Goal: Transaction & Acquisition: Purchase product/service

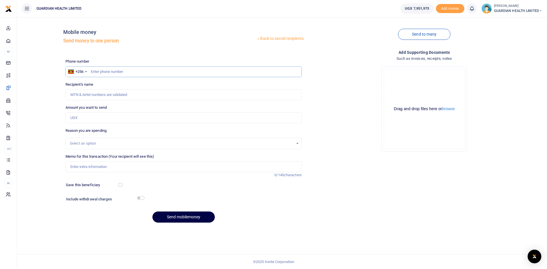
click at [97, 72] on input "text" at bounding box center [184, 71] width 236 height 11
type input "777802933"
type input "Rosemary Rukundo"
type input "777802933"
click at [104, 119] on input "Amount you want to send" at bounding box center [184, 118] width 236 height 11
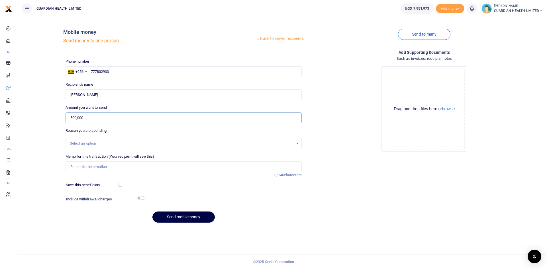
type input "500,000"
click at [100, 142] on div "Select an option" at bounding box center [182, 144] width 224 height 6
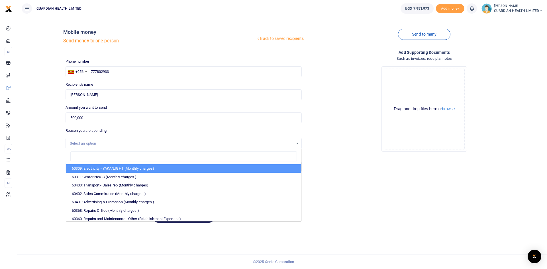
click at [100, 142] on div "Select an option" at bounding box center [182, 144] width 224 height 6
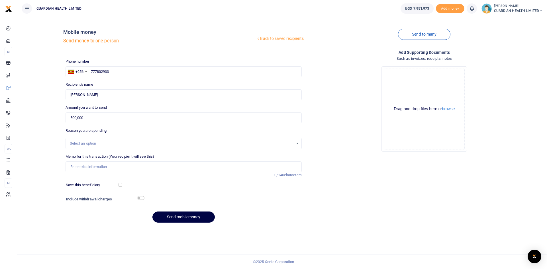
click at [100, 142] on div "Select an option" at bounding box center [182, 144] width 224 height 6
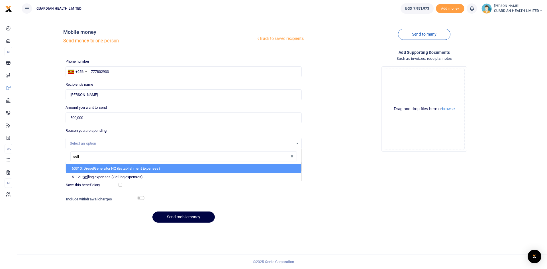
type input "selli"
click at [95, 168] on li "51121: Selli ng expenses ( Selling expenses)" at bounding box center [183, 168] width 235 height 9
select select "5405"
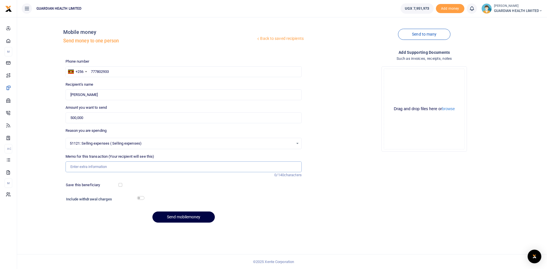
click at [87, 168] on input "Memo for this transaction (Your recipient will see this)" at bounding box center [184, 167] width 236 height 11
paste input "Hospital marketing"
type input "Hospital marketing for Mbarara 2"
click at [120, 183] on input "checkbox" at bounding box center [121, 185] width 4 height 4
checkbox input "true"
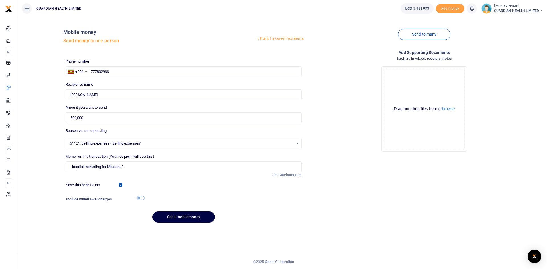
click at [140, 197] on input "checkbox" at bounding box center [140, 198] width 7 height 4
checkbox input "true"
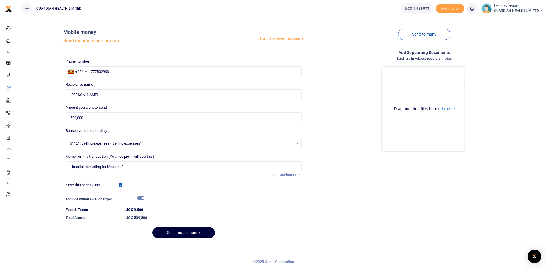
click at [170, 232] on button "Send mobilemoney" at bounding box center [183, 232] width 62 height 11
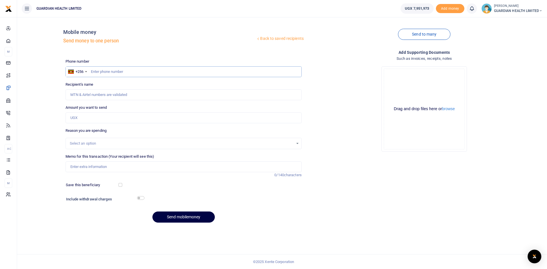
click at [120, 71] on input "text" at bounding box center [184, 71] width 236 height 11
type input "704803211"
click at [103, 119] on input "Amount you want to send" at bounding box center [184, 118] width 236 height 11
type input "500,000"
type input "Esthermulambuzi Mirembe"
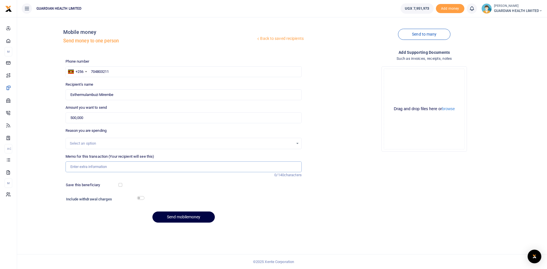
click at [94, 166] on input "Memo for this transaction (Your recipient will see this)" at bounding box center [184, 167] width 236 height 11
paste input "Neighborhood awareness and marketing"
type input "Neighborhood awareness and marketing"
click at [93, 142] on div "Select an option" at bounding box center [182, 144] width 224 height 6
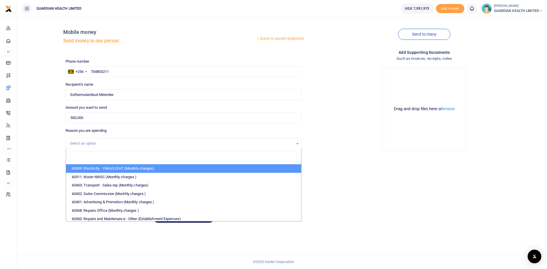
click at [93, 142] on div "Select an option" at bounding box center [182, 144] width 224 height 6
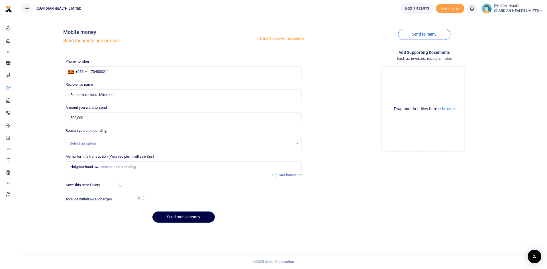
click at [96, 142] on div "Select an option" at bounding box center [182, 144] width 224 height 6
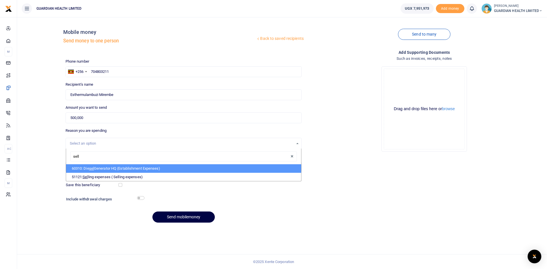
type input "selli"
drag, startPoint x: 101, startPoint y: 169, endPoint x: 105, endPoint y: 172, distance: 5.1
click at [101, 169] on li "51121: Selli ng expenses ( Selling expenses)" at bounding box center [183, 168] width 235 height 9
select select "5405"
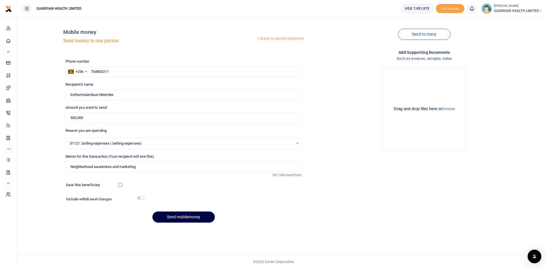
click at [119, 185] on input "checkbox" at bounding box center [121, 185] width 4 height 4
checkbox input "true"
click at [141, 197] on input "checkbox" at bounding box center [140, 198] width 7 height 4
checkbox input "true"
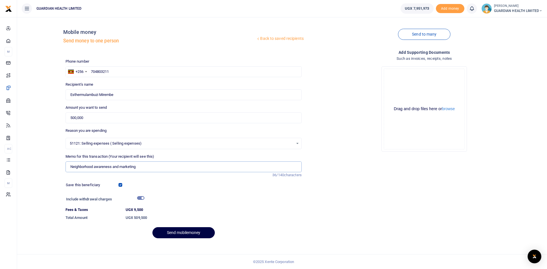
click at [158, 167] on input "Neighborhood awareness and marketing" at bounding box center [184, 167] width 236 height 11
type input "Neighborhood awareness and marketing for Naalya 2"
click at [181, 233] on button "Send mobilemoney" at bounding box center [183, 232] width 62 height 11
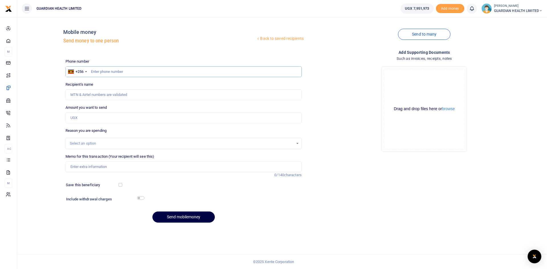
click at [124, 71] on input "text" at bounding box center [184, 71] width 236 height 11
paste input "778062063"
type input "778062063"
click at [83, 121] on input "Amount you want to send" at bounding box center [184, 118] width 236 height 11
type input "Samuel Arinda"
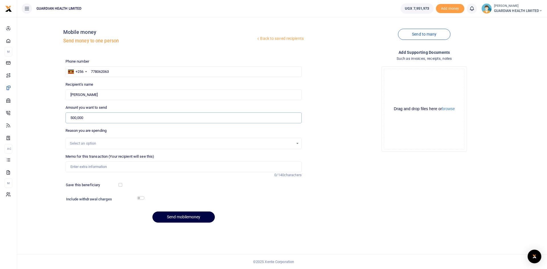
type input "500,000"
click at [130, 142] on div "Select an option" at bounding box center [182, 144] width 224 height 6
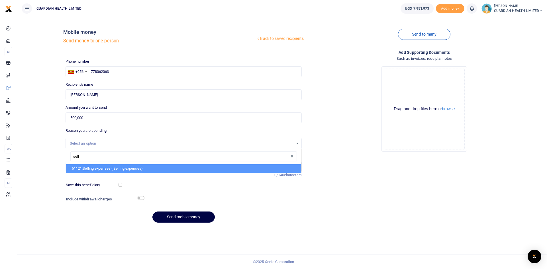
type input "selli"
click at [116, 165] on li "51121: Selli ng expenses ( Selling expenses)" at bounding box center [183, 168] width 235 height 9
select select "5405"
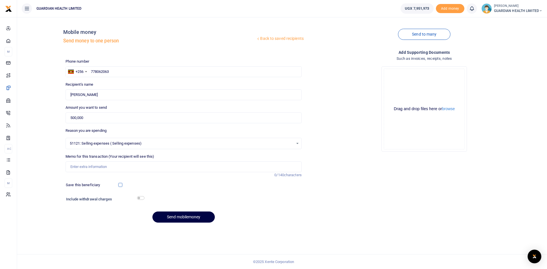
click at [121, 185] on input "checkbox" at bounding box center [121, 185] width 4 height 4
checkbox input "true"
drag, startPoint x: 140, startPoint y: 198, endPoint x: 142, endPoint y: 188, distance: 9.9
click at [140, 197] on input "checkbox" at bounding box center [140, 198] width 7 height 4
checkbox input "true"
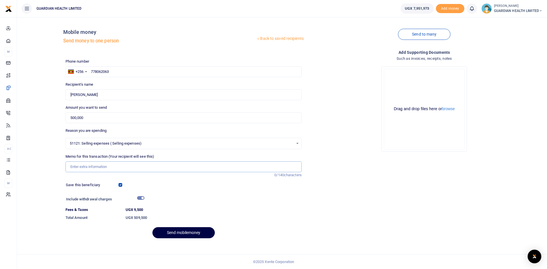
click at [84, 166] on input "Memo for this transaction (Your recipient will see this)" at bounding box center [184, 167] width 236 height 11
paste input "Hospital marketing"
type input "Hospital marketing for Kitintale"
click at [174, 233] on button "Send mobilemoney" at bounding box center [183, 232] width 62 height 11
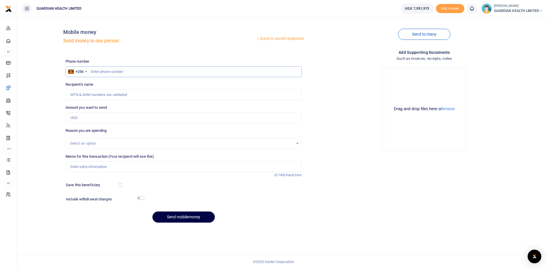
click at [106, 72] on input "text" at bounding box center [184, 71] width 236 height 11
paste input "Retrieving data. Wait a few seconds and try to cut or copy again."
type input "Retrieving data. Wait a few seconds and try to cut or copy again."
drag, startPoint x: 204, startPoint y: 72, endPoint x: 87, endPoint y: 74, distance: 116.8
click at [87, 74] on div "+256 [GEOGRAPHIC_DATA] +256 Retrieving data. Wait a few seconds and try to cut …" at bounding box center [184, 71] width 236 height 11
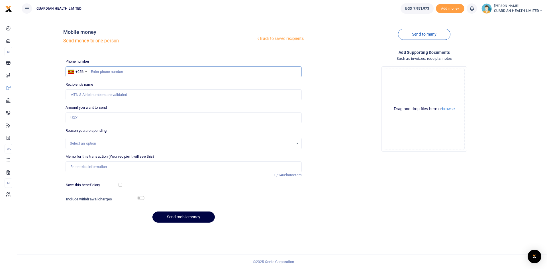
click at [111, 72] on input "text" at bounding box center [184, 71] width 236 height 11
paste input "782133015"
type input "782133015"
click at [91, 72] on input "782133015" at bounding box center [184, 71] width 236 height 11
type input "[PERSON_NAME]"
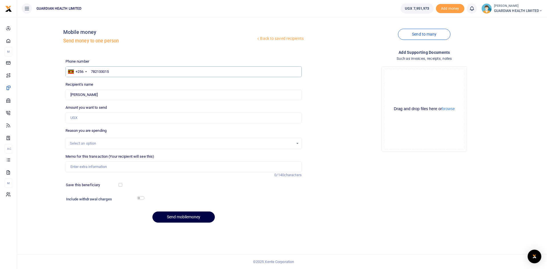
type input "782133015"
click at [88, 120] on input "Amount you want to send" at bounding box center [184, 118] width 236 height 11
type input "240,000"
click at [87, 166] on input "Memo for this transaction (Your recipient will see this)" at bounding box center [184, 167] width 236 height 11
paste input "Neighborhood awareness and marketing"
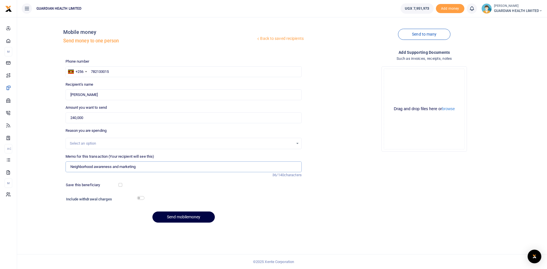
type input "Neighborhood awareness and marketing"
click at [87, 142] on div "Select an option" at bounding box center [182, 144] width 224 height 6
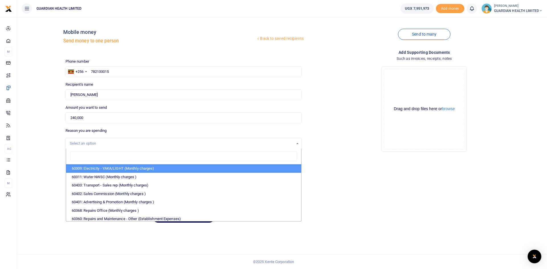
click at [105, 146] on div "Select an option" at bounding box center [182, 144] width 224 height 6
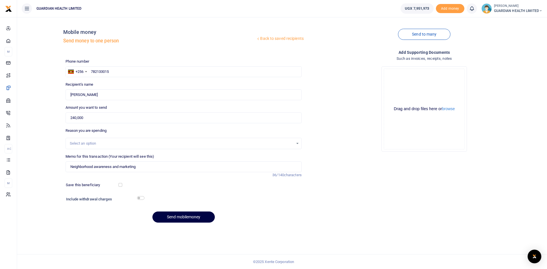
click at [105, 144] on div "Select an option" at bounding box center [182, 144] width 224 height 6
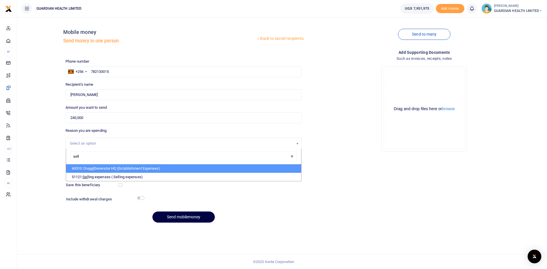
type input "selli"
click at [115, 170] on li "51121: Selli ng expenses ( Selling expenses)" at bounding box center [183, 168] width 235 height 9
select select "5405"
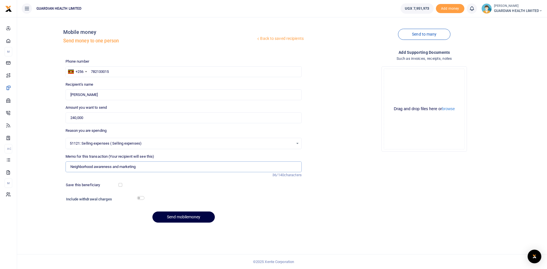
click at [146, 167] on input "Neighborhood awareness and marketing" at bounding box center [184, 167] width 236 height 11
type input "Neighborhood awareness and marketing for Naalya 1"
click at [120, 184] on input "checkbox" at bounding box center [121, 185] width 4 height 4
checkbox input "true"
click at [140, 198] on input "checkbox" at bounding box center [140, 198] width 7 height 4
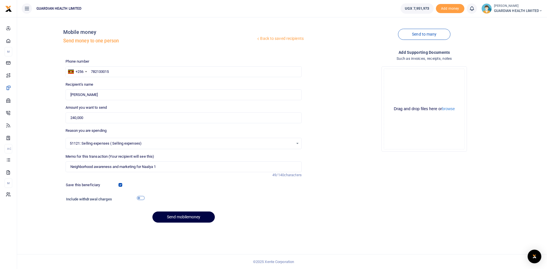
checkbox input "true"
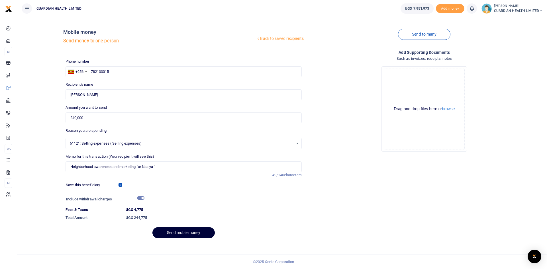
click at [177, 232] on button "Send mobilemoney" at bounding box center [183, 232] width 62 height 11
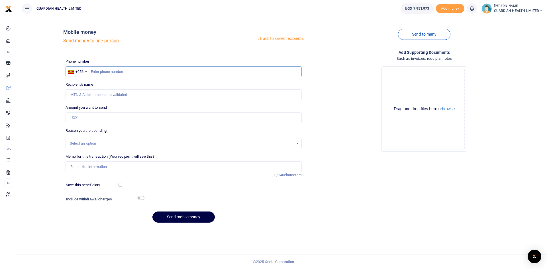
click at [124, 72] on input "text" at bounding box center [184, 71] width 236 height 11
paste input "757720346"
click at [91, 72] on input "757720346" at bounding box center [184, 71] width 236 height 11
type input "757720346"
click at [91, 120] on input "Amount you want to send" at bounding box center [184, 118] width 236 height 11
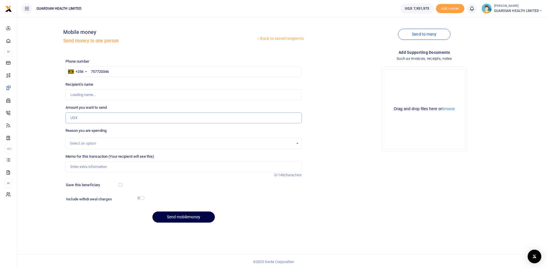
type input "Ssekalaala Hassan"
type input "240,000"
click at [95, 165] on input "Memo for this transaction (Your recipient will see this)" at bounding box center [184, 167] width 236 height 11
paste input "Neighborhood awareness and marketing"
type input "Neighborhood awareness and marketing for Kiira"
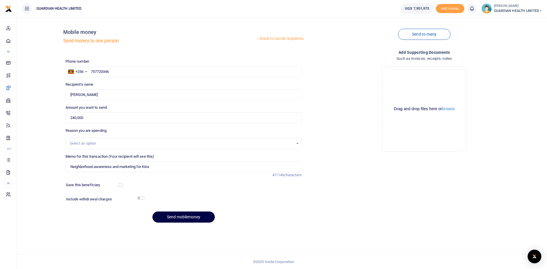
click at [97, 141] on div "Select an option" at bounding box center [182, 144] width 224 height 6
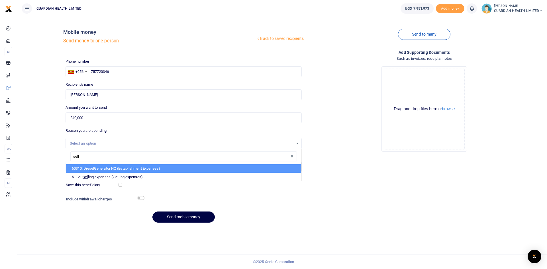
type input "selli"
click at [101, 169] on li "51121: Selli ng expenses ( Selling expenses)" at bounding box center [183, 168] width 235 height 9
select select "5405"
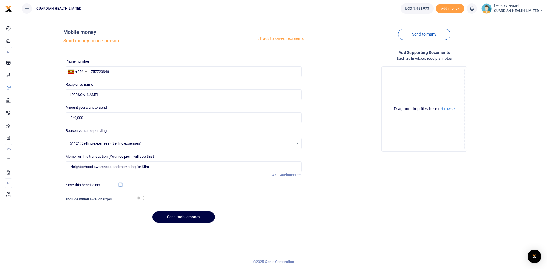
click at [120, 185] on input "checkbox" at bounding box center [121, 185] width 4 height 4
checkbox input "true"
click at [142, 199] on input "checkbox" at bounding box center [140, 198] width 7 height 4
checkbox input "true"
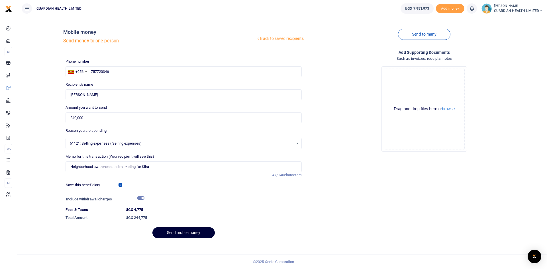
click at [180, 234] on button "Send mobilemoney" at bounding box center [183, 232] width 62 height 11
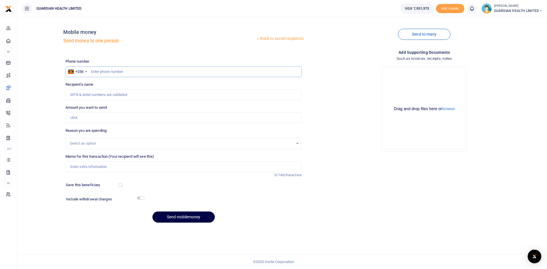
click at [117, 73] on input "text" at bounding box center [184, 71] width 236 height 11
paste input "256789723576"
type input "256789723576"
type input "[PERSON_NAME] [PERSON_NAME]"
click at [97, 71] on input "256789723576" at bounding box center [184, 71] width 236 height 11
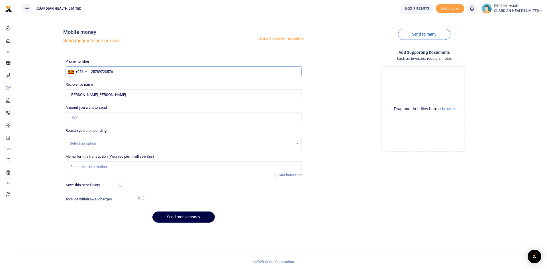
type input "2789723576"
type input "789723576"
click at [93, 118] on input "Amount you want to send" at bounding box center [184, 118] width 236 height 11
type input "[PERSON_NAME] [PERSON_NAME]"
type input "240,000"
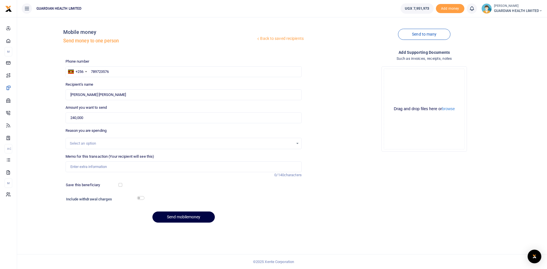
click at [91, 145] on div "Select an option" at bounding box center [182, 144] width 224 height 6
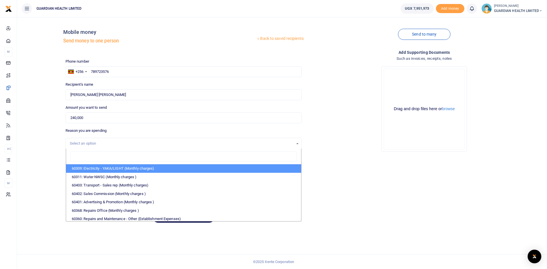
click at [91, 145] on div "Select an option" at bounding box center [182, 144] width 224 height 6
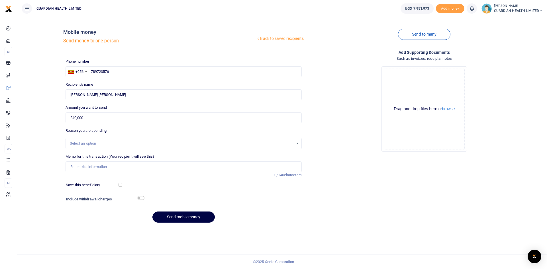
click at [91, 145] on div "Select an option" at bounding box center [182, 144] width 224 height 6
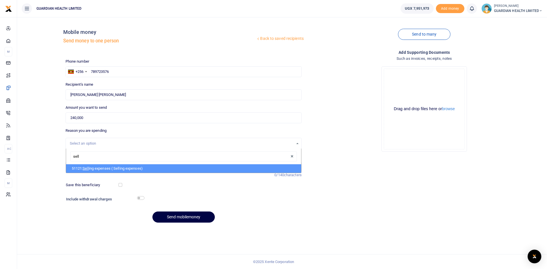
type input "selli"
click at [101, 169] on li "51121: Selli ng expenses ( Selling expenses)" at bounding box center [183, 168] width 235 height 9
select select "5405"
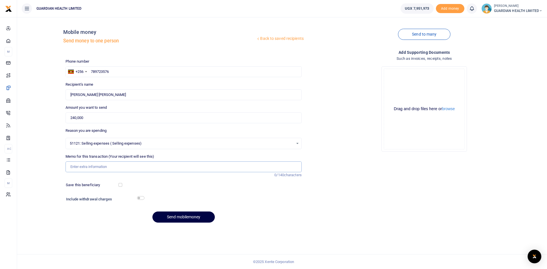
click at [94, 166] on input "Memo for this transaction (Your recipient will see this)" at bounding box center [184, 167] width 236 height 11
paste input "Neighborhood awareness and marketing"
type input "Neighborhood awareness and marketing for Najjera"
click at [120, 185] on input "checkbox" at bounding box center [121, 185] width 4 height 4
checkbox input "true"
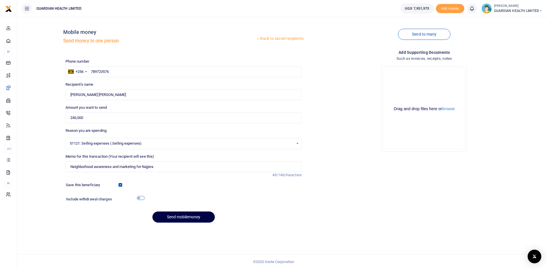
click at [140, 197] on input "checkbox" at bounding box center [140, 198] width 7 height 4
checkbox input "true"
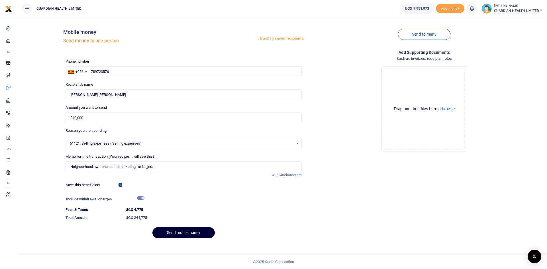
click at [174, 233] on button "Send mobilemoney" at bounding box center [183, 232] width 62 height 11
drag, startPoint x: 118, startPoint y: 73, endPoint x: 71, endPoint y: 68, distance: 47.3
click at [71, 68] on div "+256 Uganda +256 789723576" at bounding box center [184, 71] width 236 height 11
type input "789723576"
click at [181, 235] on button "Send mobilemoney" at bounding box center [183, 232] width 62 height 11
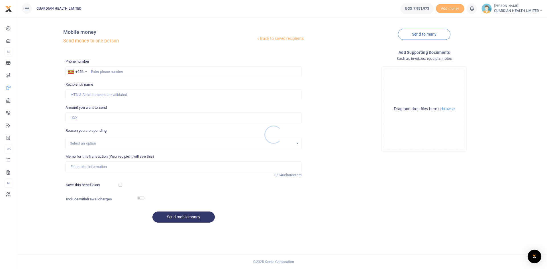
click at [122, 72] on div at bounding box center [273, 134] width 547 height 269
click at [122, 70] on input "text" at bounding box center [184, 71] width 236 height 11
type input "755223215"
type input "[PERSON_NAME] Nsumba"
click at [98, 117] on input "Amount you want to send" at bounding box center [184, 118] width 236 height 11
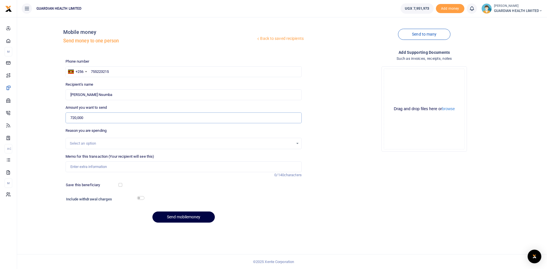
type input "720,000"
click at [92, 144] on div "Select an option" at bounding box center [182, 144] width 224 height 6
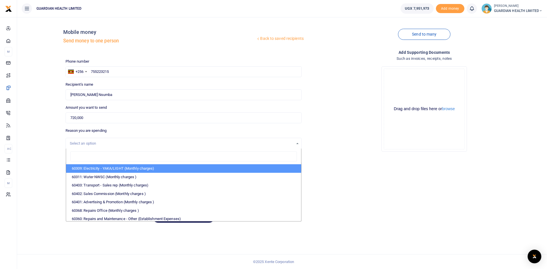
click at [92, 144] on div "Select an option" at bounding box center [182, 144] width 224 height 6
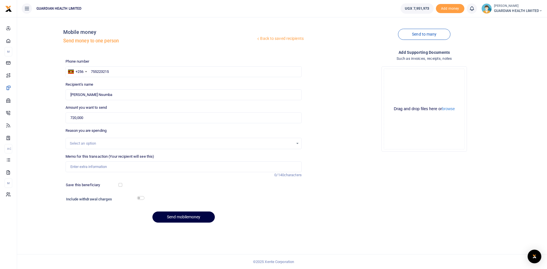
click at [92, 144] on div "Select an option" at bounding box center [182, 144] width 224 height 6
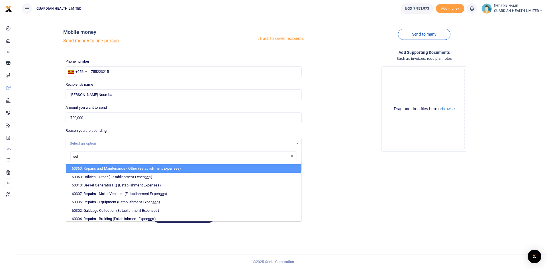
type input "sell"
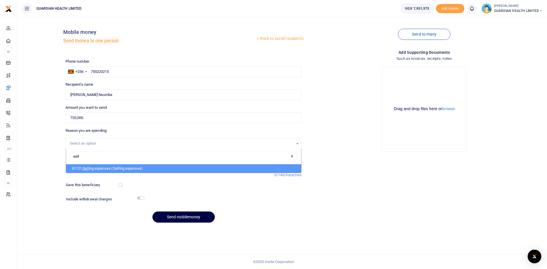
click at [97, 170] on li "51121: Sell ing expenses ( Selling expenses)" at bounding box center [183, 168] width 235 height 9
select select "5405"
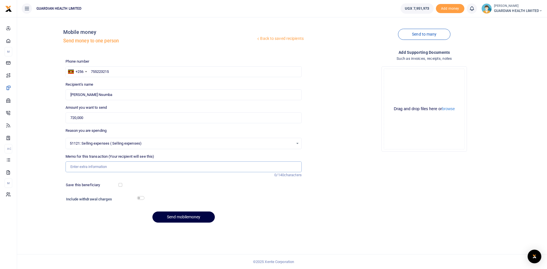
click at [115, 167] on input "Memo for this transaction (Your recipient will see this)" at bounding box center [184, 167] width 236 height 11
paste input "Marketing & Wholesale expansion"
type input "Marketing & Wholesale expansion for Jinja 2"
click at [120, 185] on input "checkbox" at bounding box center [121, 185] width 4 height 4
checkbox input "true"
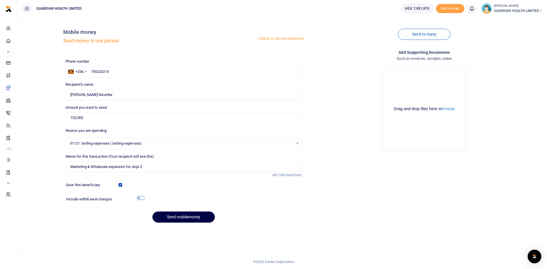
click at [142, 198] on input "checkbox" at bounding box center [140, 198] width 7 height 4
checkbox input "true"
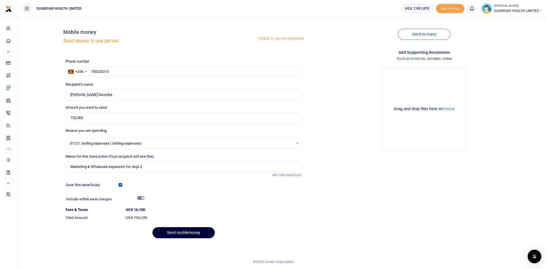
click at [180, 232] on button "Send mobilemoney" at bounding box center [183, 232] width 62 height 11
click at [91, 166] on input "Marketing & Wholesale expansion for Jinja 2" at bounding box center [184, 167] width 236 height 11
type input "Marketing and Wholesale expansion for Jinja 2"
click at [172, 233] on button "Send mobilemoney" at bounding box center [183, 232] width 62 height 11
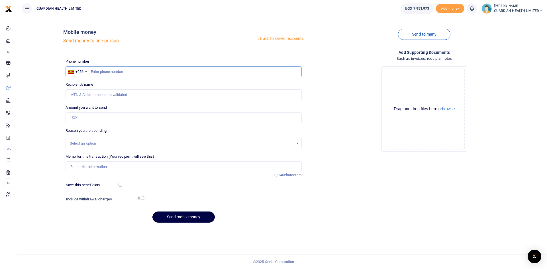
click at [120, 72] on input "text" at bounding box center [184, 71] width 236 height 11
paste input "752466494"
click at [91, 72] on input "752466494" at bounding box center [184, 71] width 236 height 11
type input "752466494"
type input "[PERSON_NAME]"
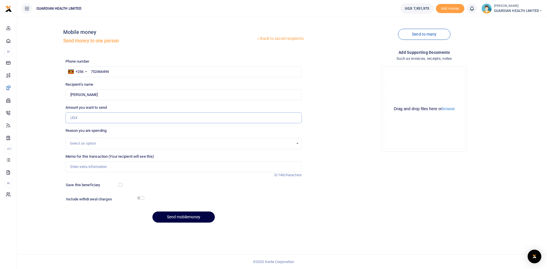
click at [90, 119] on input "Amount you want to send" at bounding box center [184, 118] width 236 height 11
type input "500,000"
click at [89, 143] on div "Select an option" at bounding box center [182, 144] width 224 height 6
type input "sel"
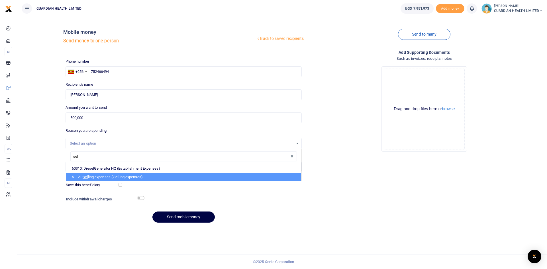
click at [101, 175] on li "51121: Sel ling expenses ( Selling expenses)" at bounding box center [183, 177] width 235 height 9
select select "5405"
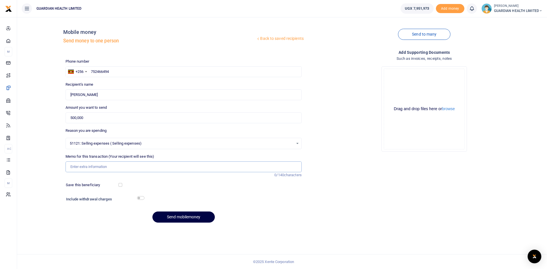
click at [101, 167] on input "Memo for this transaction (Your recipient will see this)" at bounding box center [184, 167] width 236 height 11
paste input "Neighborhood awareness and marketing"
type input "Neighborhood awareness and marketing for Kisementi"
click at [121, 185] on input "checkbox" at bounding box center [121, 185] width 4 height 4
checkbox input "true"
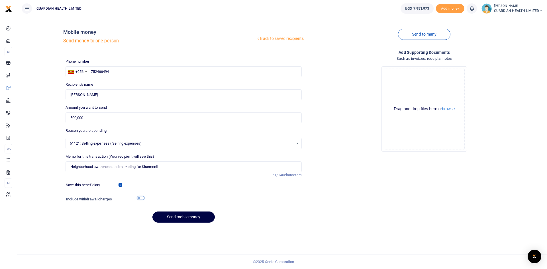
click at [142, 198] on input "checkbox" at bounding box center [140, 198] width 7 height 4
checkbox input "true"
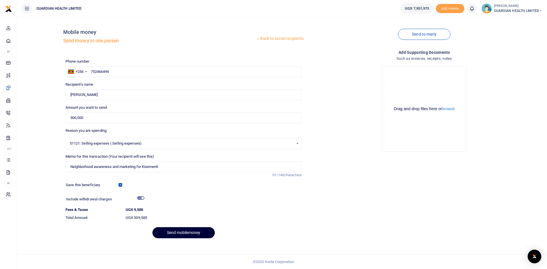
click at [175, 234] on button "Send mobilemoney" at bounding box center [183, 232] width 62 height 11
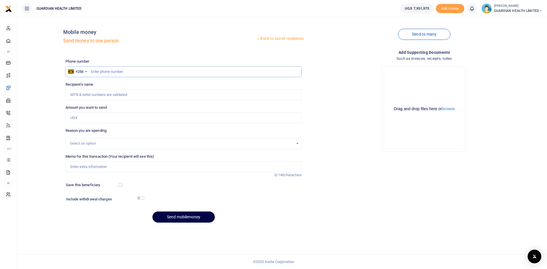
click at [115, 72] on input "text" at bounding box center [184, 71] width 236 height 11
paste input "778437007"
type input "778437007"
click at [100, 117] on input "Amount you want to send" at bounding box center [184, 118] width 236 height 11
type input "[PERSON_NAME]"
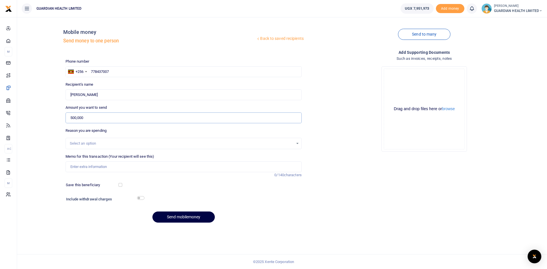
type input "500,000"
click at [84, 168] on input "Memo for this transaction (Your recipient will see this)" at bounding box center [184, 167] width 236 height 11
paste input "778437007"
type input "778437007"
drag, startPoint x: 93, startPoint y: 168, endPoint x: 65, endPoint y: 166, distance: 28.0
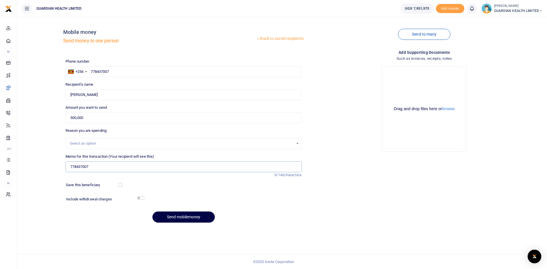
click at [66, 166] on input "778437007" at bounding box center [184, 167] width 236 height 11
paste input "Neighborhood awareness and marketing"
type input "Neighborhood awareness and marketing for Jinja 1"
click at [121, 183] on input "checkbox" at bounding box center [121, 185] width 4 height 4
checkbox input "true"
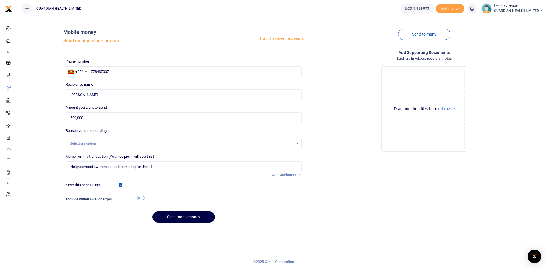
click at [140, 196] on input "checkbox" at bounding box center [140, 198] width 7 height 4
checkbox input "true"
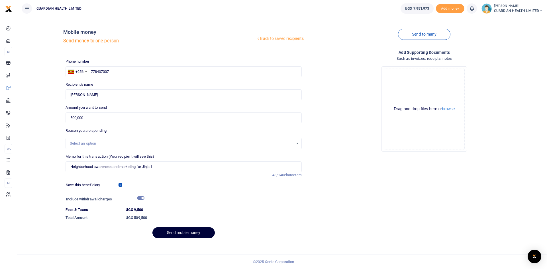
click at [164, 232] on button "Send mobilemoney" at bounding box center [183, 232] width 62 height 11
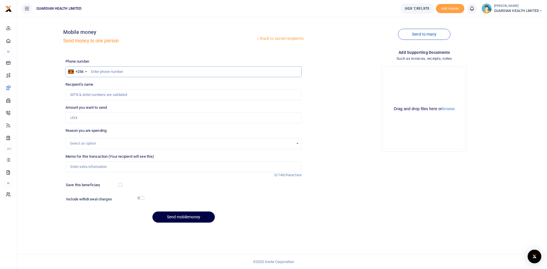
click at [113, 73] on input "text" at bounding box center [184, 71] width 236 height 11
paste input "771875483"
type input "771875483"
click at [91, 72] on input "771875483" at bounding box center [184, 71] width 236 height 11
type input "[PERSON_NAME] [PERSON_NAME]"
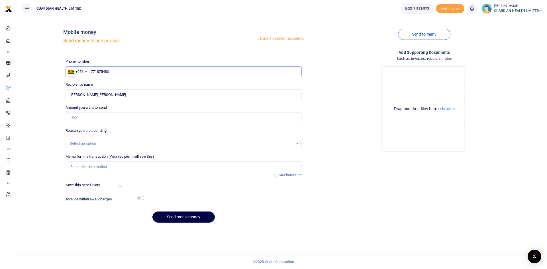
type input "771875483"
click at [99, 120] on input "Amount you want to send" at bounding box center [184, 118] width 236 height 11
type input "500,000"
click at [87, 167] on input "Memo for this transaction (Your recipient will see this)" at bounding box center [184, 167] width 236 height 11
paste input "771875483"
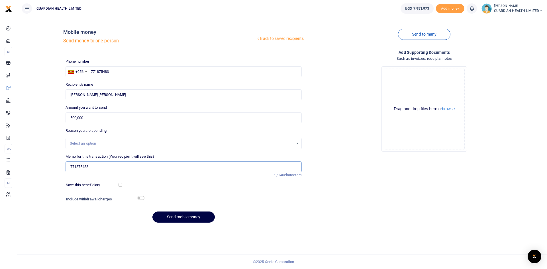
drag, startPoint x: 94, startPoint y: 168, endPoint x: 60, endPoint y: 168, distance: 33.3
click at [60, 168] on div "Back to saved recipients Mobile money Send money to one person Send to many Pho…" at bounding box center [281, 125] width 525 height 206
paste input "Neighborhood awareness and marketing"
type input "Neighborhood awareness and marketing for [GEOGRAPHIC_DATA]"
click at [88, 145] on div "Select an option" at bounding box center [182, 144] width 224 height 6
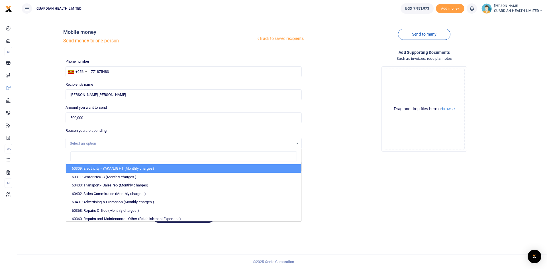
click at [88, 142] on div "Select an option" at bounding box center [182, 144] width 224 height 6
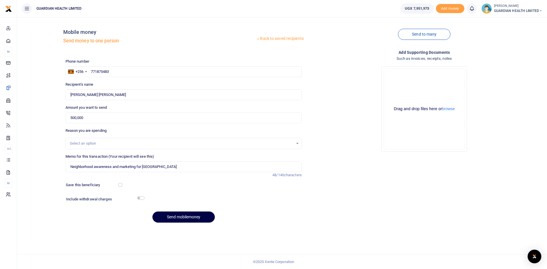
click at [97, 147] on div "Select an option" at bounding box center [184, 143] width 236 height 11
click at [96, 146] on div "Select an option" at bounding box center [182, 144] width 224 height 6
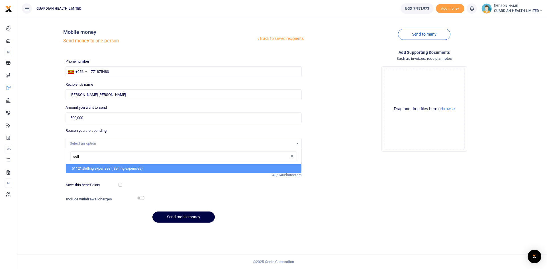
type input "selli"
click at [102, 170] on li "51121: Selli ng expenses ( Selling expenses)" at bounding box center [183, 168] width 235 height 9
select select "5405"
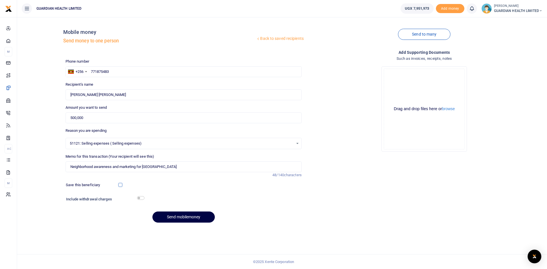
click at [122, 185] on input "checkbox" at bounding box center [121, 185] width 4 height 4
checkbox input "true"
click at [140, 197] on input "checkbox" at bounding box center [140, 198] width 7 height 4
checkbox input "true"
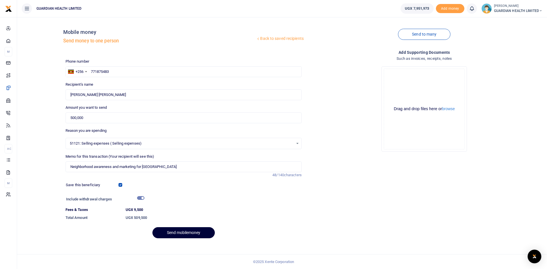
click at [181, 233] on button "Send mobilemoney" at bounding box center [183, 232] width 62 height 11
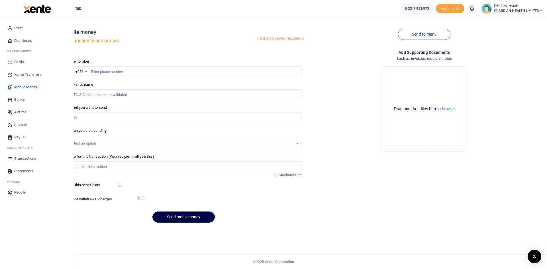
click at [28, 157] on span "Transactions" at bounding box center [25, 159] width 22 height 6
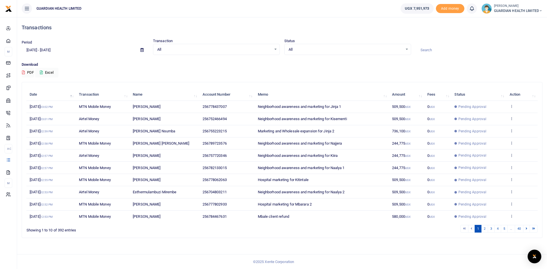
click at [143, 51] on icon at bounding box center [141, 50] width 3 height 4
click at [38, 77] on li "Last 7 Days" at bounding box center [42, 79] width 40 height 9
type input "[DATE] - [DATE]"
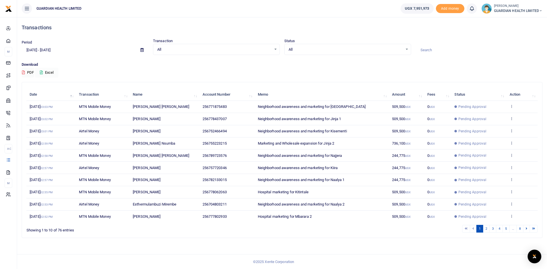
click at [52, 73] on button "Excel" at bounding box center [46, 73] width 23 height 10
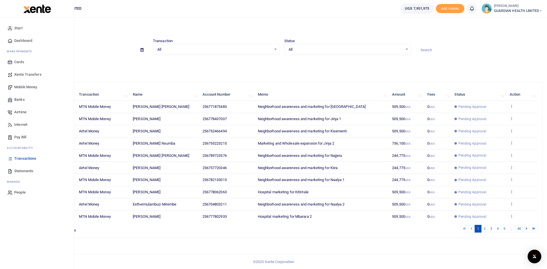
click at [19, 113] on span "Airtime" at bounding box center [20, 112] width 12 height 6
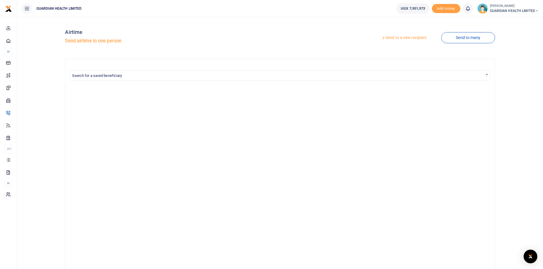
click at [409, 38] on link "Send to a new recipient" at bounding box center [404, 38] width 74 height 10
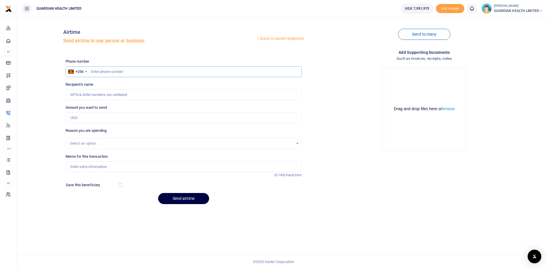
click at [107, 71] on input "text" at bounding box center [184, 71] width 236 height 11
paste input "0778-139589"
click at [101, 72] on input "0778-139589" at bounding box center [184, 71] width 236 height 11
click at [94, 72] on input "0778139589" at bounding box center [184, 71] width 236 height 11
type input "778139589"
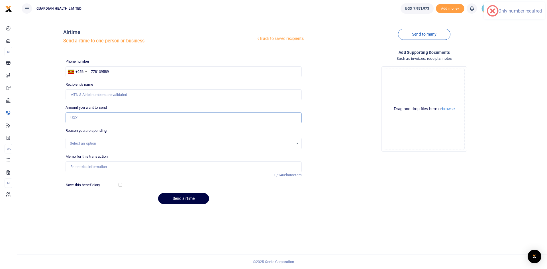
click at [84, 117] on input "Amount you want to send" at bounding box center [184, 118] width 236 height 11
click at [94, 91] on input "Recipient's name" at bounding box center [184, 94] width 236 height 11
click at [117, 68] on input "778139589" at bounding box center [184, 71] width 236 height 11
drag, startPoint x: 120, startPoint y: 73, endPoint x: 89, endPoint y: 69, distance: 30.5
click at [89, 69] on input "778139589" at bounding box center [184, 71] width 236 height 11
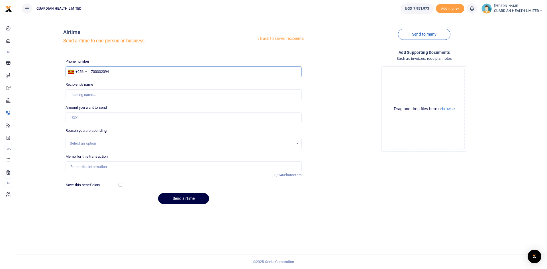
type input "700332094"
click at [87, 120] on input "Amount you want to send" at bounding box center [184, 118] width 236 height 11
type input "30,000"
click at [113, 73] on input "700332094" at bounding box center [184, 71] width 236 height 11
type input "Muzafaru Mugumya"
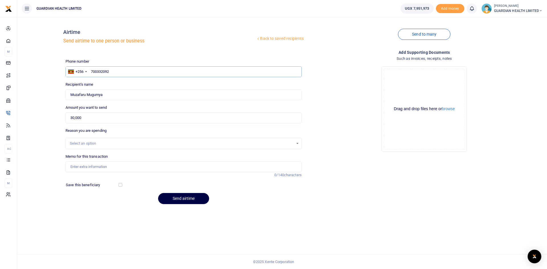
type input "700332092"
click at [84, 118] on input "30,000" at bounding box center [184, 118] width 236 height 11
click at [88, 143] on div "Select an option" at bounding box center [182, 144] width 224 height 6
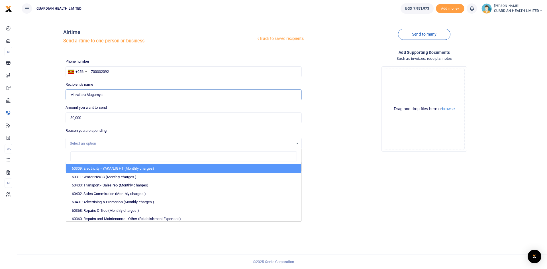
click at [107, 93] on input "Found" at bounding box center [184, 94] width 236 height 11
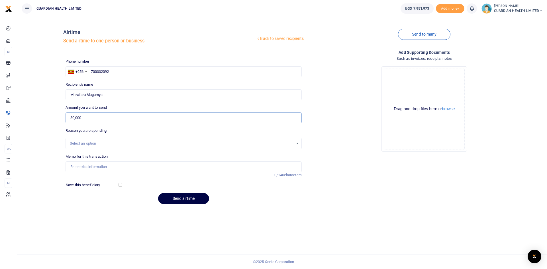
type input "Yoweri Bikaba"
click at [95, 115] on input "30,000" at bounding box center [184, 118] width 236 height 11
click at [81, 144] on div "Select an option" at bounding box center [182, 144] width 224 height 6
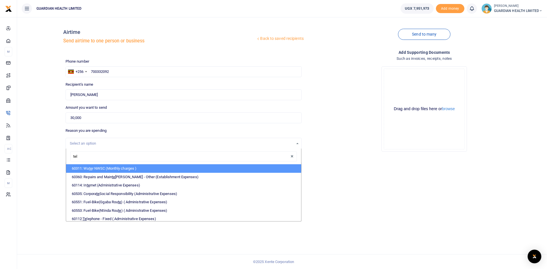
type input "tele"
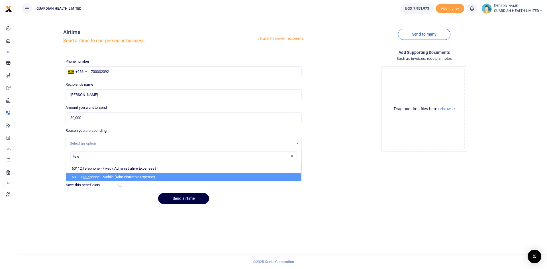
click at [108, 178] on li "60113: Tele phone - Mobile (Administrative Expense)" at bounding box center [183, 177] width 235 height 9
select select "5431"
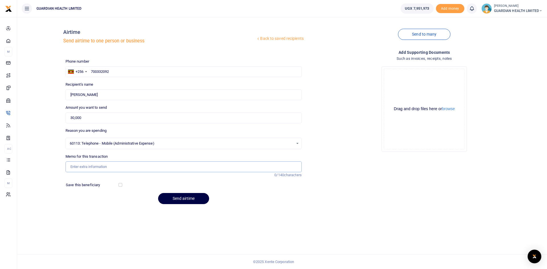
click at [92, 166] on input "Memo for this transaction" at bounding box center [184, 167] width 236 height 11
type input "Kitintale Airtime top up"
click at [175, 198] on button "Send airtime" at bounding box center [183, 198] width 51 height 11
click at [121, 73] on input "text" at bounding box center [184, 71] width 236 height 11
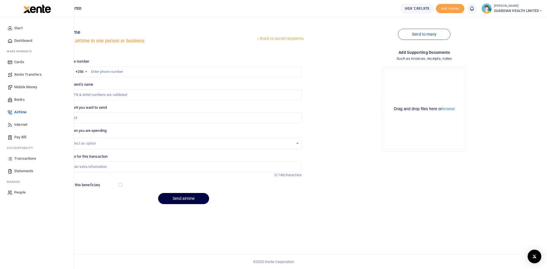
click at [25, 88] on span "Mobile Money" at bounding box center [25, 87] width 23 height 6
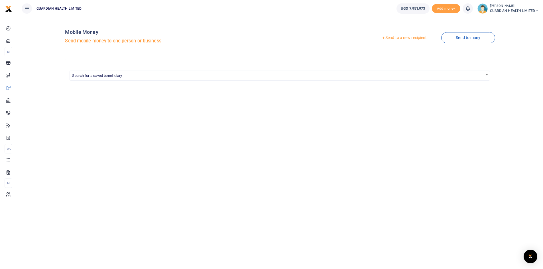
click at [402, 38] on link "Send to a new recipient" at bounding box center [404, 38] width 74 height 10
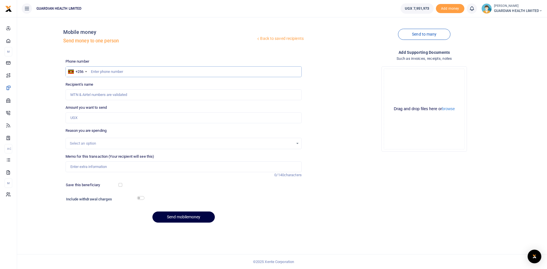
click at [124, 69] on input "text" at bounding box center [184, 71] width 236 height 11
paste input "752937296"
type input "752937296"
click at [90, 72] on input "752937296" at bounding box center [184, 71] width 236 height 11
type input "[PERSON_NAME]"
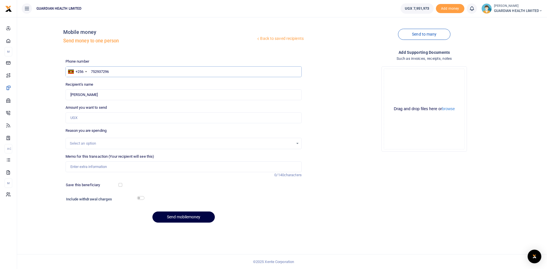
type input "752937296"
click at [93, 119] on input "Amount you want to send" at bounding box center [184, 118] width 236 height 11
type input "300,000"
click at [100, 143] on div "Select an option" at bounding box center [182, 144] width 224 height 6
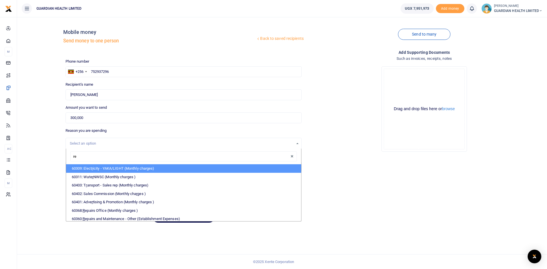
type input "rep"
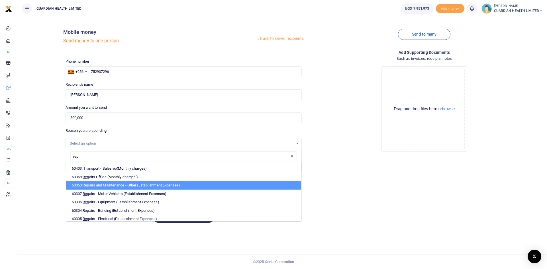
click at [112, 187] on li "60360: Rep airs and Maintenance - Other (Establishment Expenses)" at bounding box center [183, 185] width 235 height 9
select select "5386"
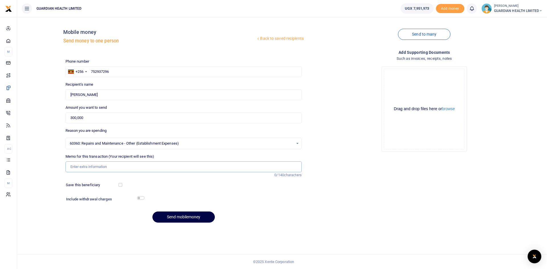
click at [96, 167] on input "Memo for this transaction (Your recipient will see this)" at bounding box center [184, 167] width 236 height 11
type input "Kabalagala Counter repairs"
click at [190, 217] on button "Send mobilemoney" at bounding box center [183, 217] width 62 height 11
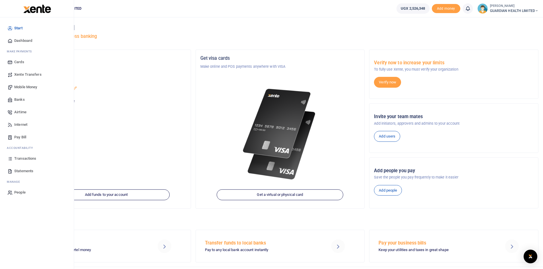
click at [28, 41] on span "Dashboard" at bounding box center [23, 41] width 18 height 6
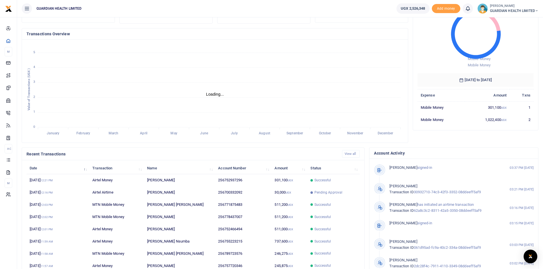
scroll to position [71, 0]
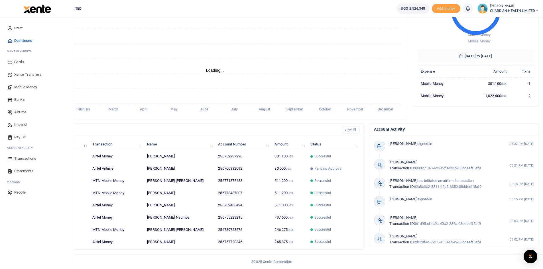
click at [23, 88] on span "Mobile Money" at bounding box center [25, 87] width 23 height 6
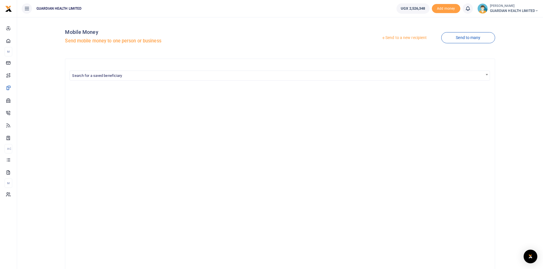
click at [398, 39] on link "Send to a new recipient" at bounding box center [404, 38] width 74 height 10
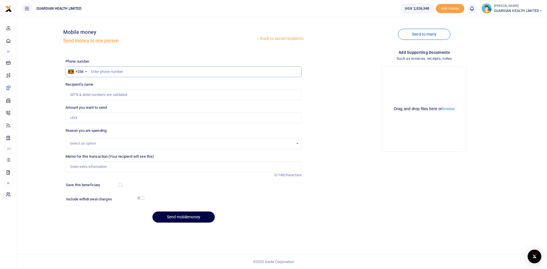
paste input "782842024"
type input "782842024"
click at [89, 72] on input "782842024" at bounding box center [184, 71] width 236 height 11
type input "[PERSON_NAME]"
type input "782842024"
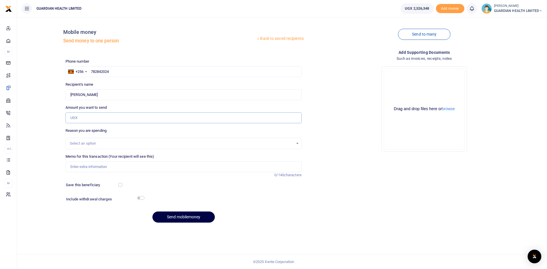
drag, startPoint x: 85, startPoint y: 121, endPoint x: 104, endPoint y: 89, distance: 36.8
click at [85, 121] on input "Amount you want to send" at bounding box center [184, 118] width 236 height 11
type input "73,260"
click at [81, 142] on div "Select an option" at bounding box center [182, 144] width 224 height 6
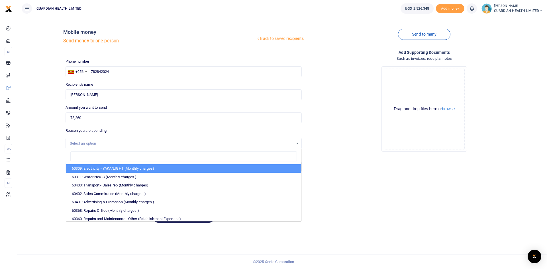
click at [92, 143] on div "Select an option" at bounding box center [182, 144] width 224 height 6
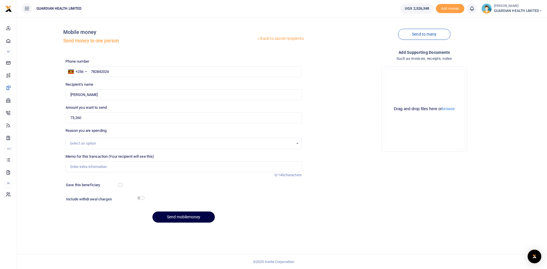
click at [89, 143] on div "Select an option" at bounding box center [182, 144] width 224 height 6
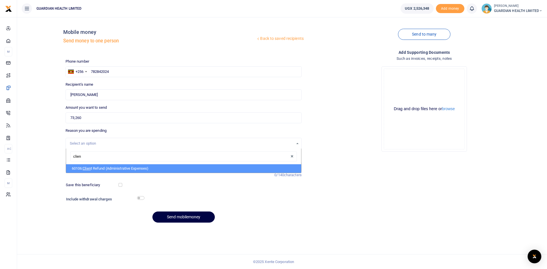
type input "client"
click at [97, 167] on li "60106: Client Refund (Administrative Expenses)" at bounding box center [183, 168] width 235 height 9
select select "5411"
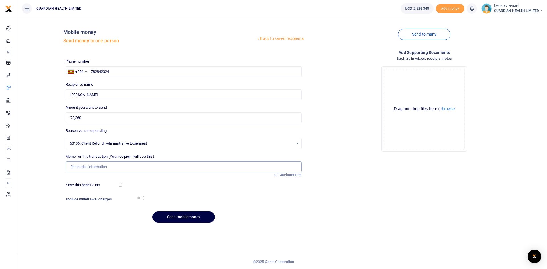
click at [88, 168] on input "Memo for this transaction (Your recipient will see this)" at bounding box center [184, 167] width 236 height 11
type input "Jinja 2 client refund"
click at [191, 220] on button "Send mobilemoney" at bounding box center [183, 217] width 62 height 11
paste input "782949988"
click at [91, 72] on input "782949988" at bounding box center [184, 71] width 236 height 11
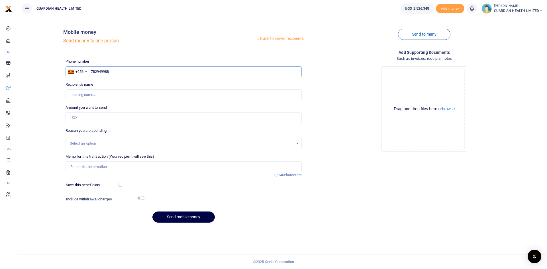
type input "782949988"
type input "Bridget Nanziri"
click at [92, 116] on input "Amount you want to send" at bounding box center [184, 118] width 236 height 11
type input "20,360"
click at [103, 144] on div "Select an option" at bounding box center [182, 144] width 224 height 6
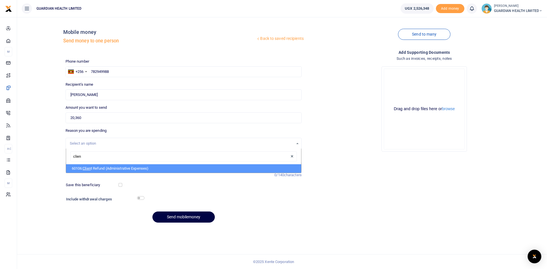
type input "client"
click at [103, 166] on li "60106: Client Refund (Administrative Expenses)" at bounding box center [183, 168] width 235 height 9
select select "5411"
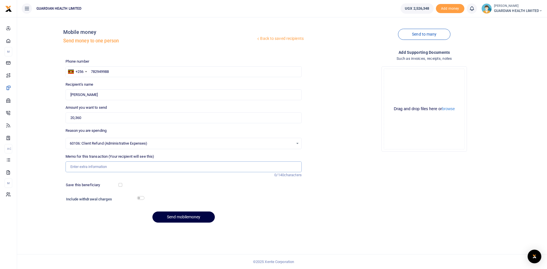
click at [110, 165] on input "Memo for this transaction (Your recipient will see this)" at bounding box center [184, 167] width 236 height 11
type input "Kabalagala client refund"
click at [177, 220] on button "Send mobilemoney" at bounding box center [183, 217] width 62 height 11
